Goal: Navigation & Orientation: Find specific page/section

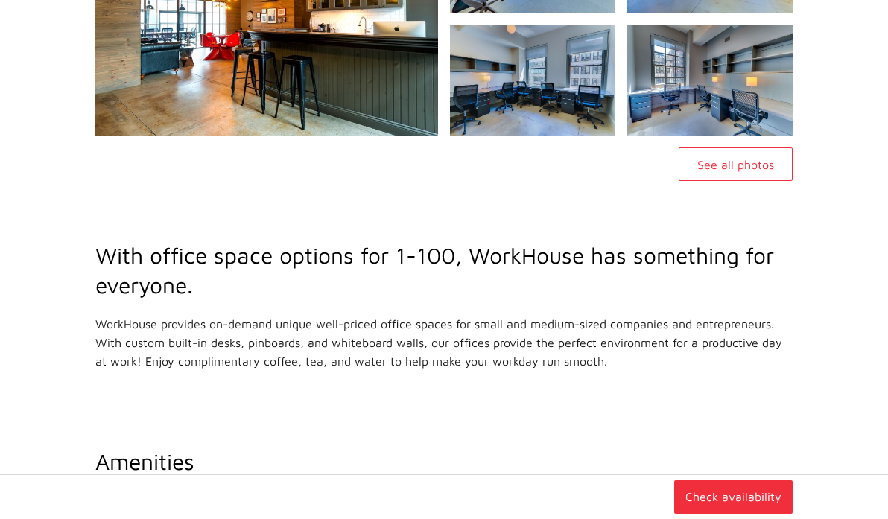
scroll to position [401, 0]
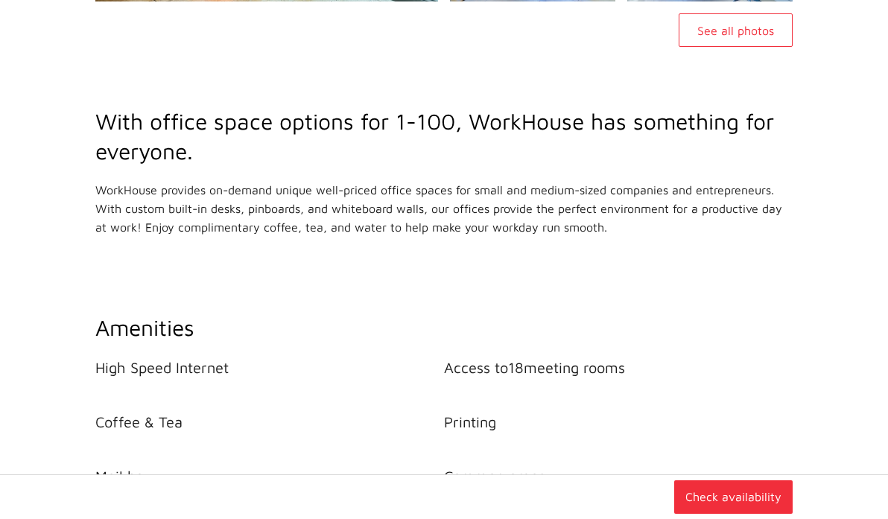
click at [0, 0] on button "Day Passes" at bounding box center [0, 0] width 0 height 0
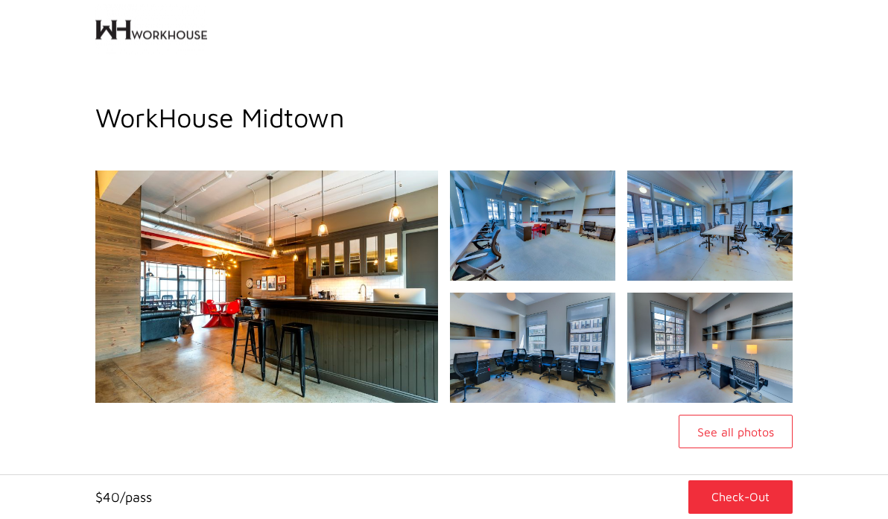
click at [95, 34] on img at bounding box center [151, 30] width 112 height 60
click at [98, 23] on img at bounding box center [151, 30] width 112 height 60
click at [95, 16] on img at bounding box center [151, 30] width 112 height 60
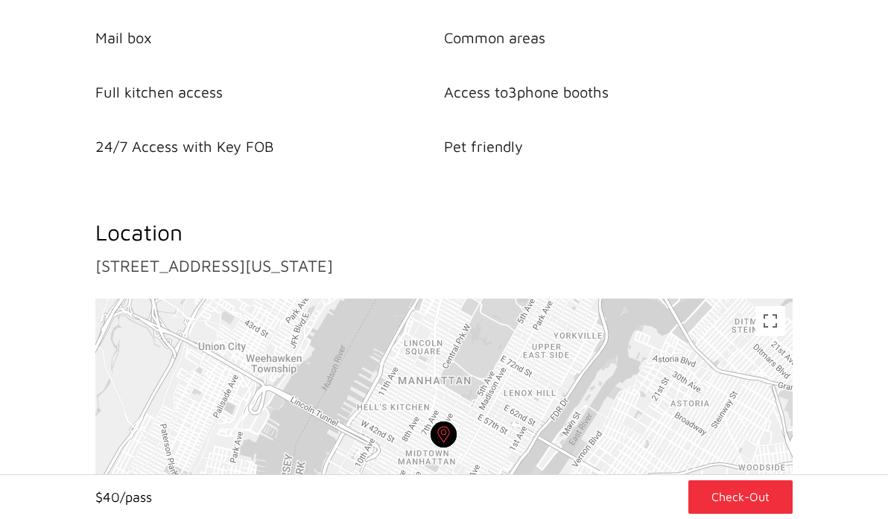
scroll to position [670, 0]
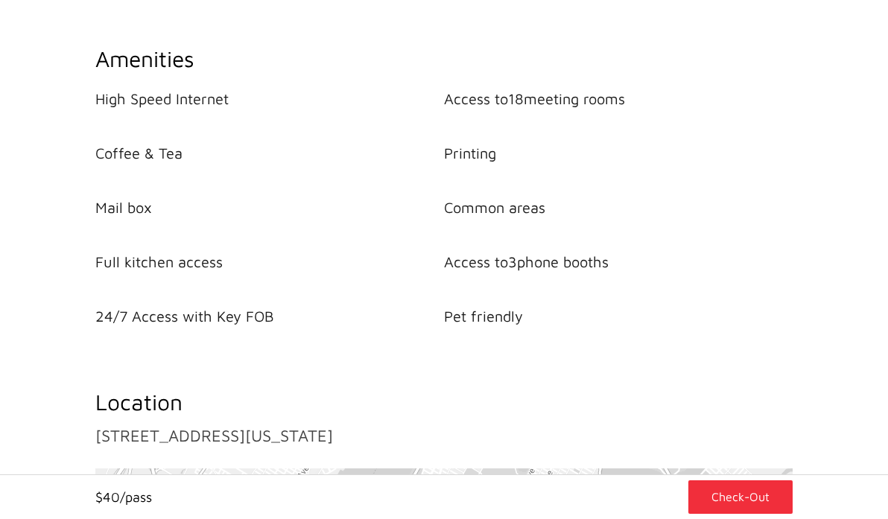
click at [0, 0] on button "On-demand Offices" at bounding box center [0, 0] width 0 height 0
drag, startPoint x: 125, startPoint y: 19, endPoint x: 405, endPoint y: 427, distance: 495.6
click at [405, 326] on ul "High Speed Internet Access to 18 meeting rooms Coffee & Tea Printing Mail box C…" at bounding box center [443, 208] width 697 height 236
